Goal: Information Seeking & Learning: Learn about a topic

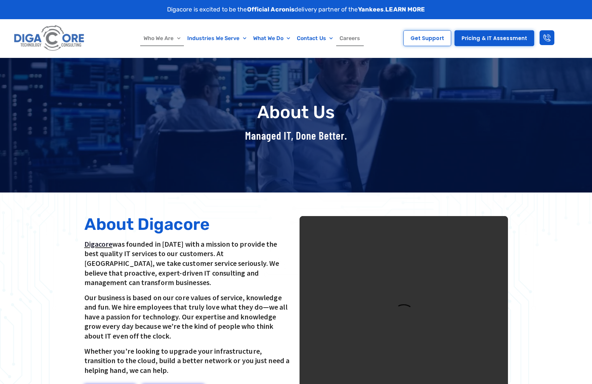
click at [356, 38] on link "Careers" at bounding box center [350, 38] width 28 height 15
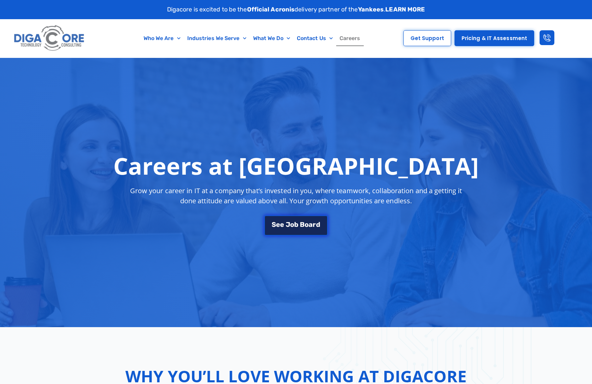
click at [315, 231] on link "S e e J [PERSON_NAME]" at bounding box center [295, 225] width 63 height 20
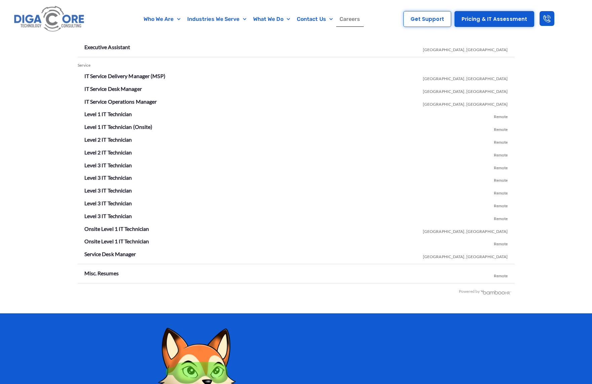
scroll to position [1115, 0]
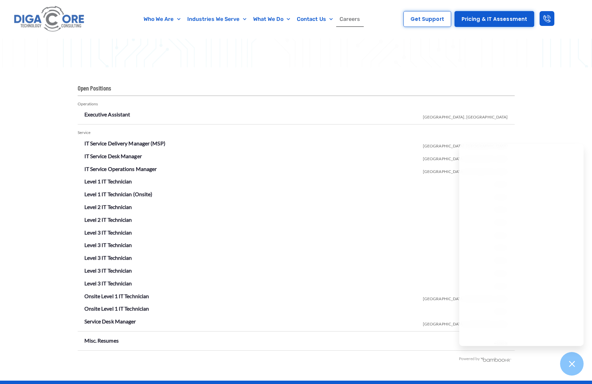
click at [436, 299] on li "Onsite Level 1 IT Technician [GEOGRAPHIC_DATA], [GEOGRAPHIC_DATA]" at bounding box center [296, 296] width 424 height 11
click at [571, 139] on div "Open Positions Operations Executive Assistant [GEOGRAPHIC_DATA], [GEOGRAPHIC_DA…" at bounding box center [296, 223] width 592 height 313
click at [579, 367] on div at bounding box center [572, 363] width 25 height 25
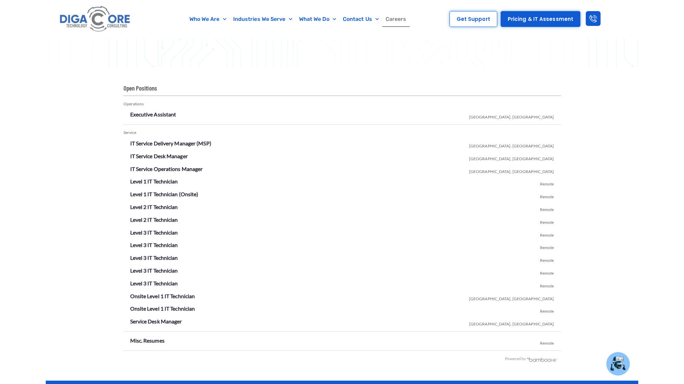
scroll to position [1119, 0]
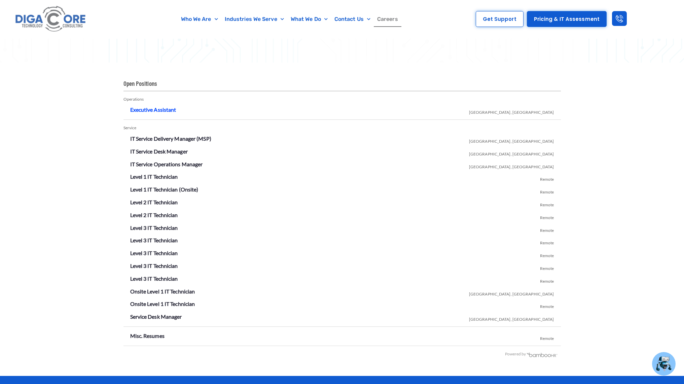
click at [162, 111] on link "Executive Assistant" at bounding box center [153, 109] width 46 height 6
